Goal: Navigation & Orientation: Find specific page/section

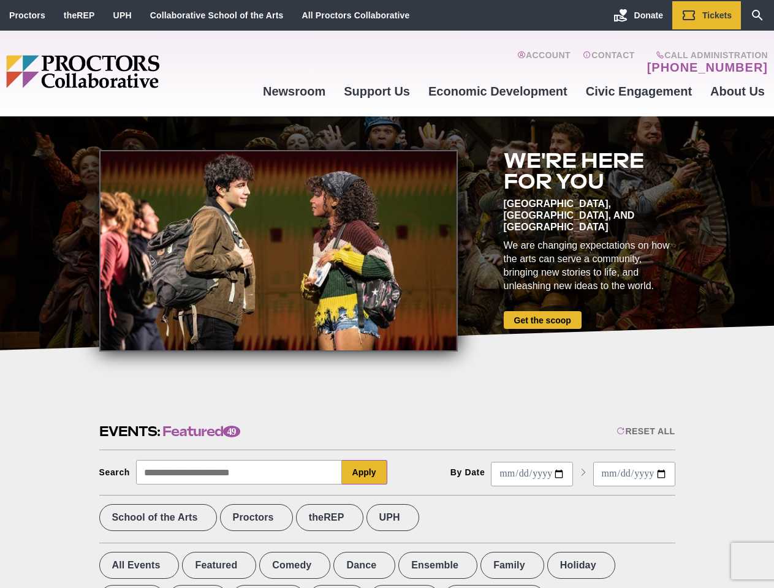
click at [387, 294] on div at bounding box center [278, 251] width 359 height 202
click at [645, 432] on div "Reset All" at bounding box center [646, 432] width 58 height 10
click at [365, 473] on button "Apply" at bounding box center [364, 472] width 45 height 25
